Goal: Information Seeking & Learning: Compare options

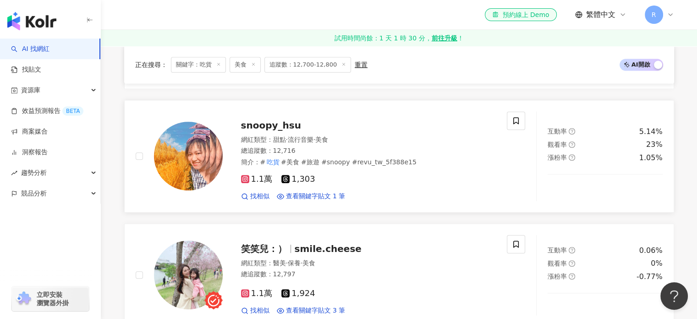
click at [276, 124] on span "snoopy_hsu" at bounding box center [271, 125] width 60 height 11
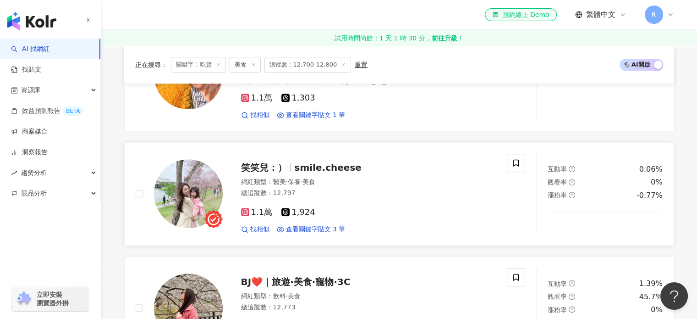
scroll to position [671, 0]
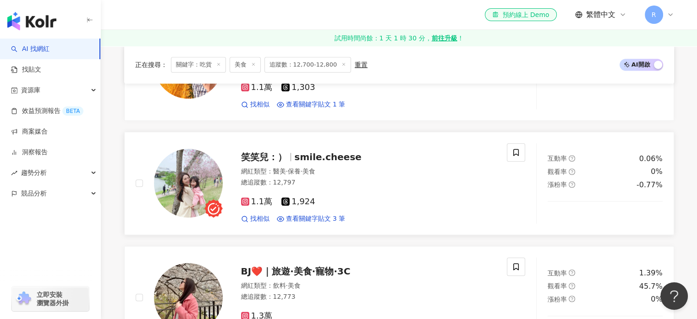
click at [297, 155] on span "smile.cheese" at bounding box center [328, 156] width 67 height 11
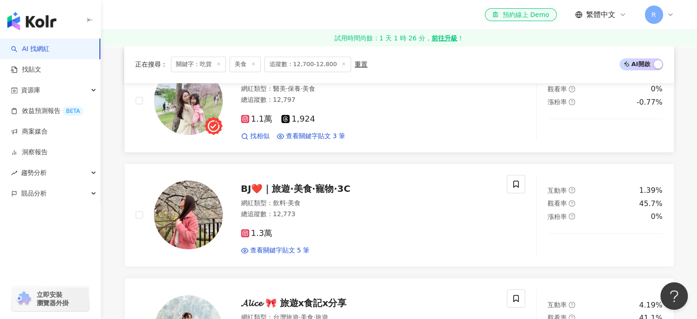
scroll to position [809, 0]
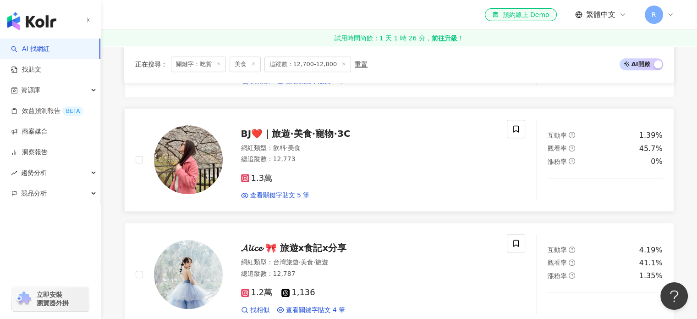
click at [312, 136] on span "BJ❤️｜旅遊·美食·寵物·3C" at bounding box center [296, 133] width 110 height 11
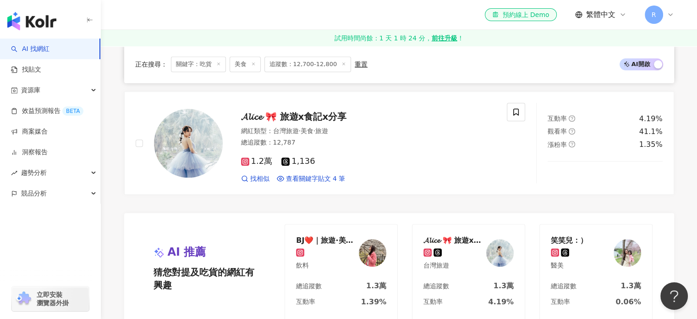
scroll to position [946, 0]
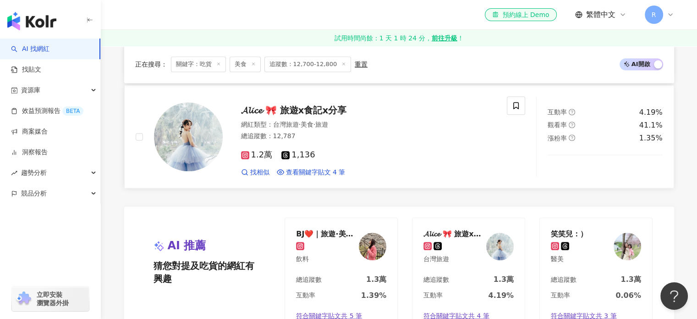
click at [303, 109] on span "𝓐𝓵𝓲𝓬𝓮 🎀 旅遊x食記x分享" at bounding box center [294, 110] width 106 height 11
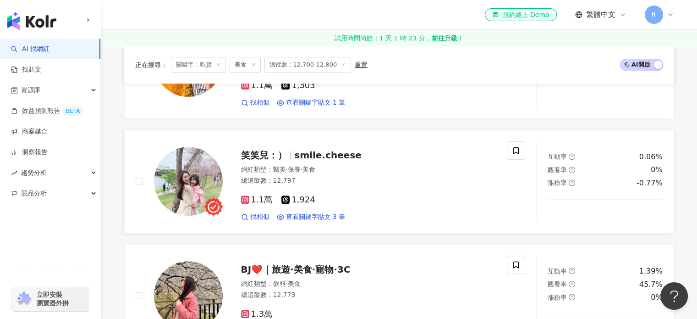
scroll to position [625, 0]
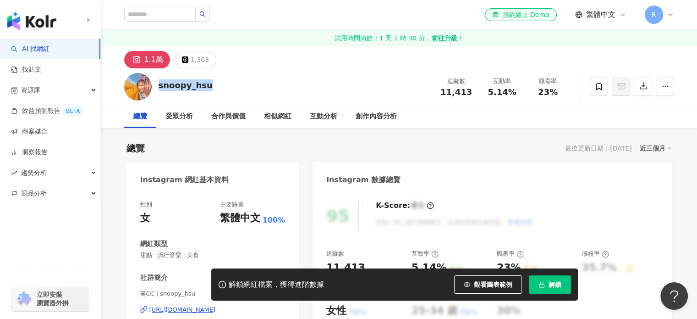
drag, startPoint x: 205, startPoint y: 84, endPoint x: 157, endPoint y: 86, distance: 48.2
click at [157, 86] on div "snoopy_hsu 追蹤數 11,413 互動率 5.14% 觀看率 23%" at bounding box center [399, 86] width 587 height 36
copy div "snoopy_hsu"
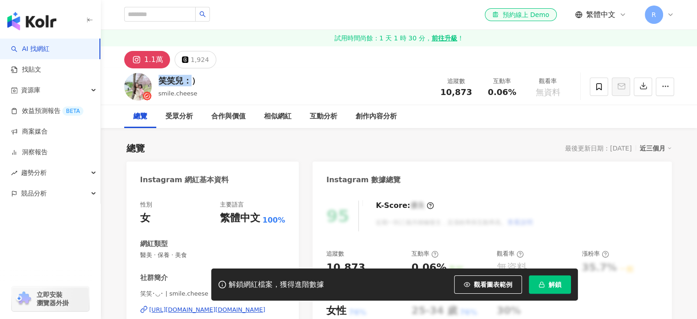
drag, startPoint x: 194, startPoint y: 82, endPoint x: 188, endPoint y: 84, distance: 6.7
click at [155, 83] on div "笑笑兒：） smile.cheese 追蹤數 10,873 互動率 0.06% 觀看率 無資料" at bounding box center [399, 86] width 587 height 36
drag, startPoint x: 177, startPoint y: 83, endPoint x: 160, endPoint y: 83, distance: 17.0
click at [160, 83] on div "笑笑兒：）" at bounding box center [179, 80] width 41 height 11
copy div "笑笑兒：）"
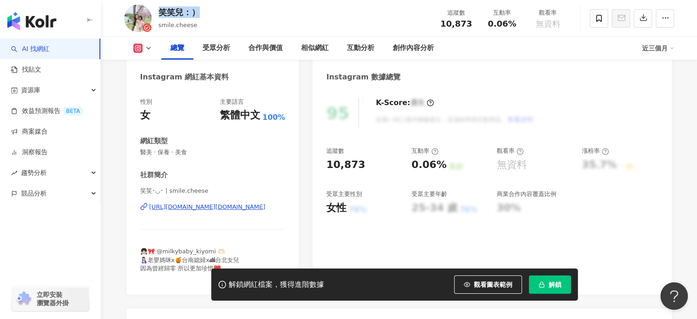
scroll to position [138, 0]
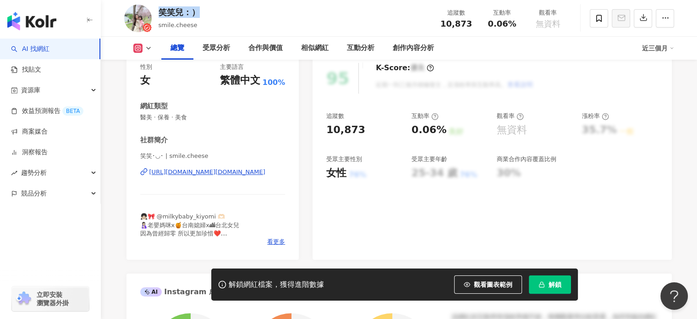
click at [207, 173] on div "https://www.instagram.com/smile.cheese/" at bounding box center [207, 172] width 116 height 8
click at [227, 174] on div "https://www.instagram.com/smile.cheese/" at bounding box center [207, 172] width 116 height 8
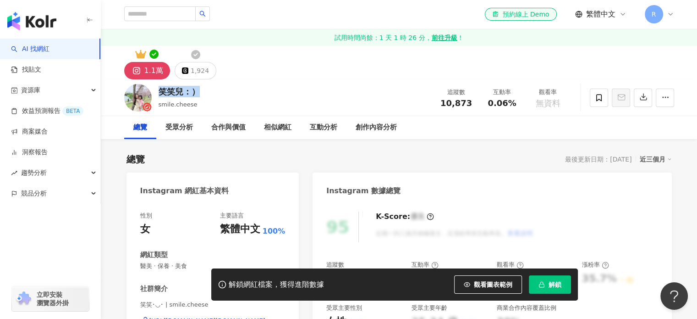
scroll to position [0, 0]
click at [196, 72] on div "1,924" at bounding box center [200, 71] width 18 height 13
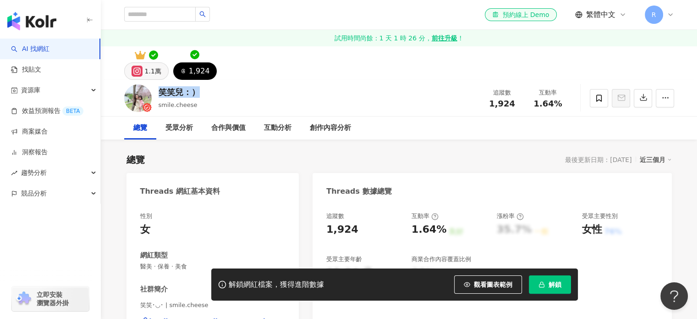
click at [153, 77] on div "1.1萬" at bounding box center [153, 71] width 17 height 13
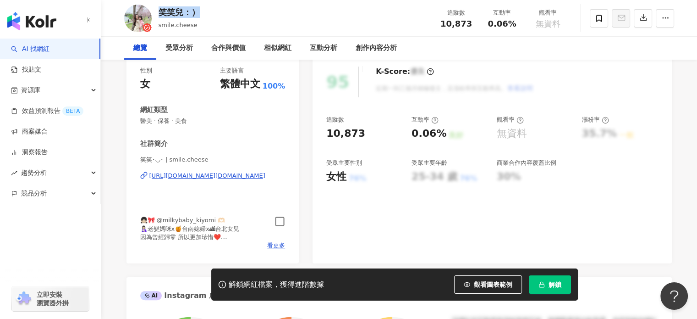
scroll to position [183, 0]
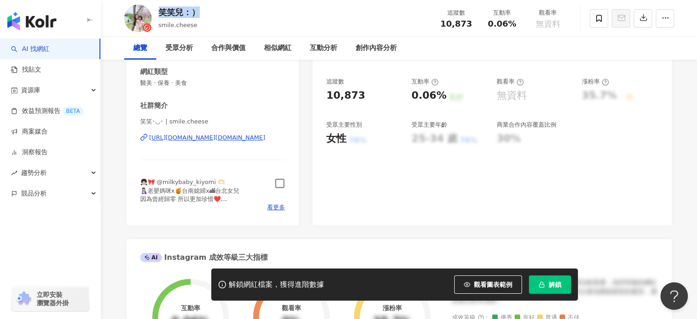
click at [276, 182] on icon "button" at bounding box center [280, 183] width 9 height 9
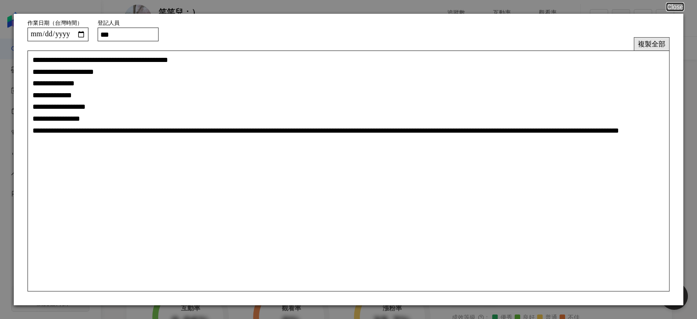
click at [652, 42] on button "複製全部" at bounding box center [652, 43] width 36 height 13
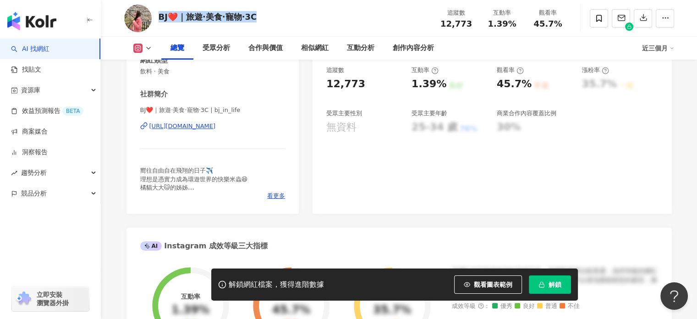
drag, startPoint x: 157, startPoint y: 17, endPoint x: 276, endPoint y: 19, distance: 118.3
click at [276, 19] on div "BJ❤️｜旅遊·美食·寵物·3C 追蹤數 12,773 互動率 1.39% 觀看率 45.7%" at bounding box center [399, 18] width 587 height 36
copy div "BJ❤️｜旅遊·美食·寵物·3C"
click at [216, 129] on div "https://www.instagram.com/bj_in_life/" at bounding box center [182, 126] width 66 height 8
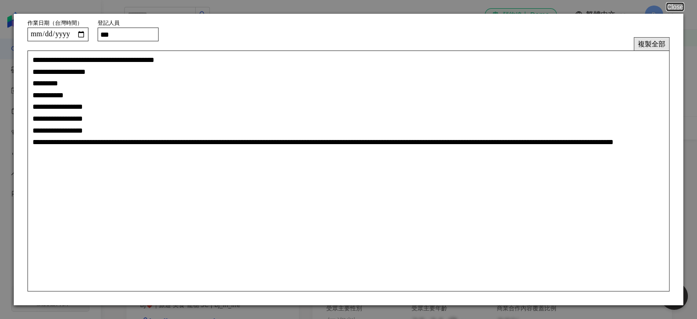
click at [658, 42] on button "複製全部" at bounding box center [652, 43] width 36 height 13
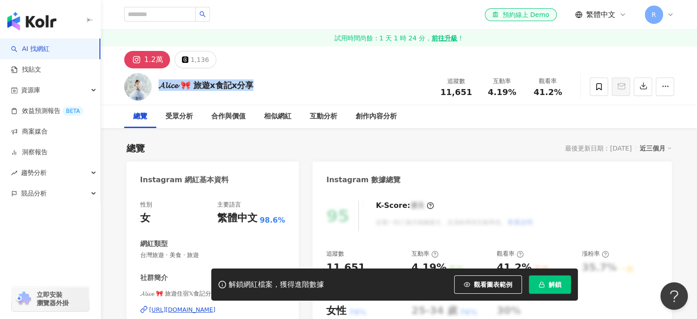
drag, startPoint x: 159, startPoint y: 86, endPoint x: 270, endPoint y: 88, distance: 111.0
click at [268, 88] on div "𝓐𝓵𝓲𝓬𝓮 🎀 旅遊x食記x分享 追蹤數 11,651 互動率 4.19% 觀看率 41.2%" at bounding box center [399, 86] width 587 height 36
copy div "𝓐𝓵𝓲𝓬𝓮 🎀 旅遊x食記x分享"
